Goal: Task Accomplishment & Management: Use online tool/utility

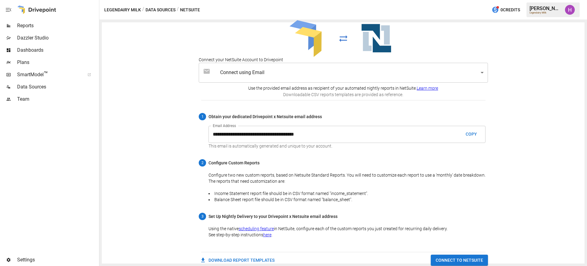
click at [28, 86] on span "Data Sources" at bounding box center [57, 86] width 81 height 7
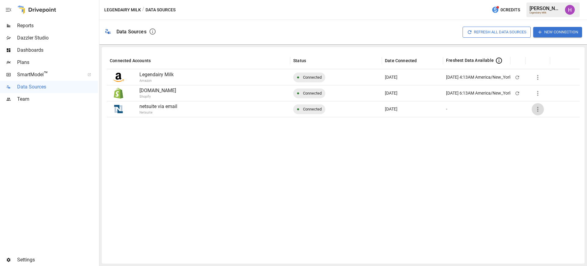
click at [537, 107] on icon "button" at bounding box center [537, 108] width 7 height 7
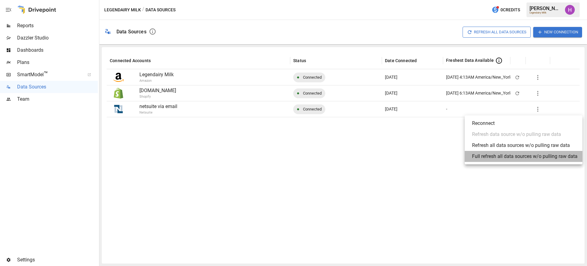
click at [521, 156] on div "Full refresh all data sources w/o pulling raw data" at bounding box center [524, 156] width 105 height 7
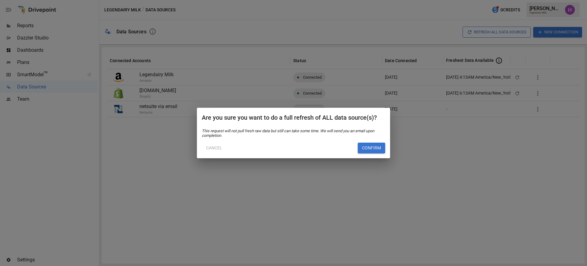
click at [373, 147] on button "Confirm" at bounding box center [372, 147] width 28 height 11
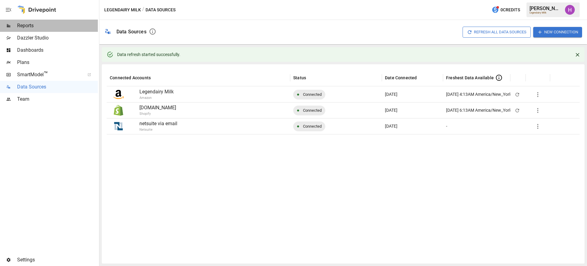
click at [10, 24] on icon at bounding box center [8, 25] width 5 height 5
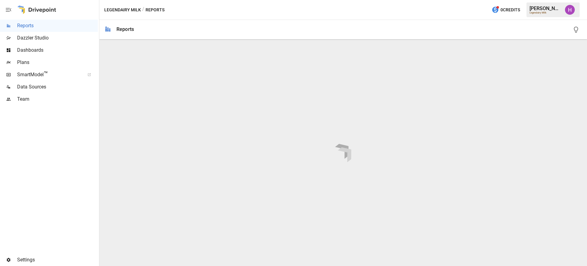
click at [29, 61] on span "Plans" at bounding box center [57, 62] width 81 height 7
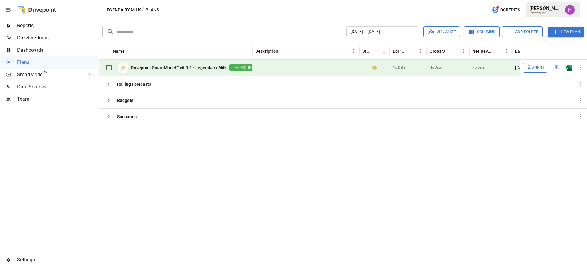
click at [29, 85] on span "Data Sources" at bounding box center [57, 86] width 81 height 7
